Goal: Transaction & Acquisition: Purchase product/service

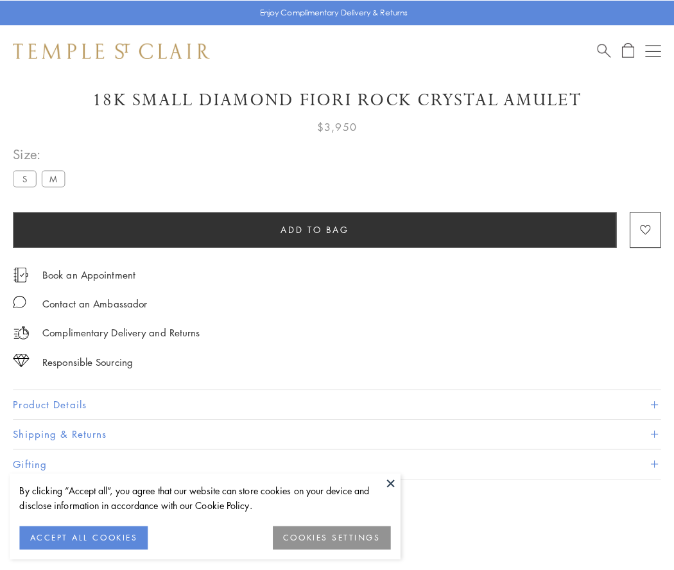
scroll to position [76, 0]
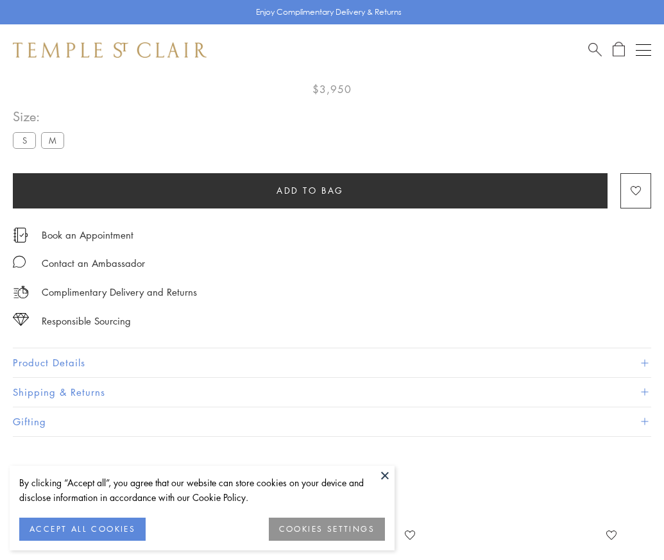
click at [310, 184] on span "Add to bag" at bounding box center [310, 191] width 67 height 14
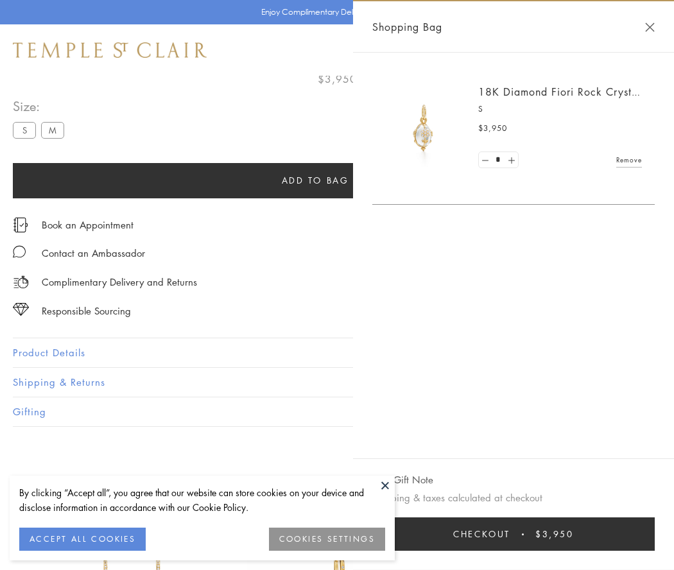
click at [517, 534] on button "Checkout $3,950" at bounding box center [513, 533] width 282 height 33
